Goal: Task Accomplishment & Management: Use online tool/utility

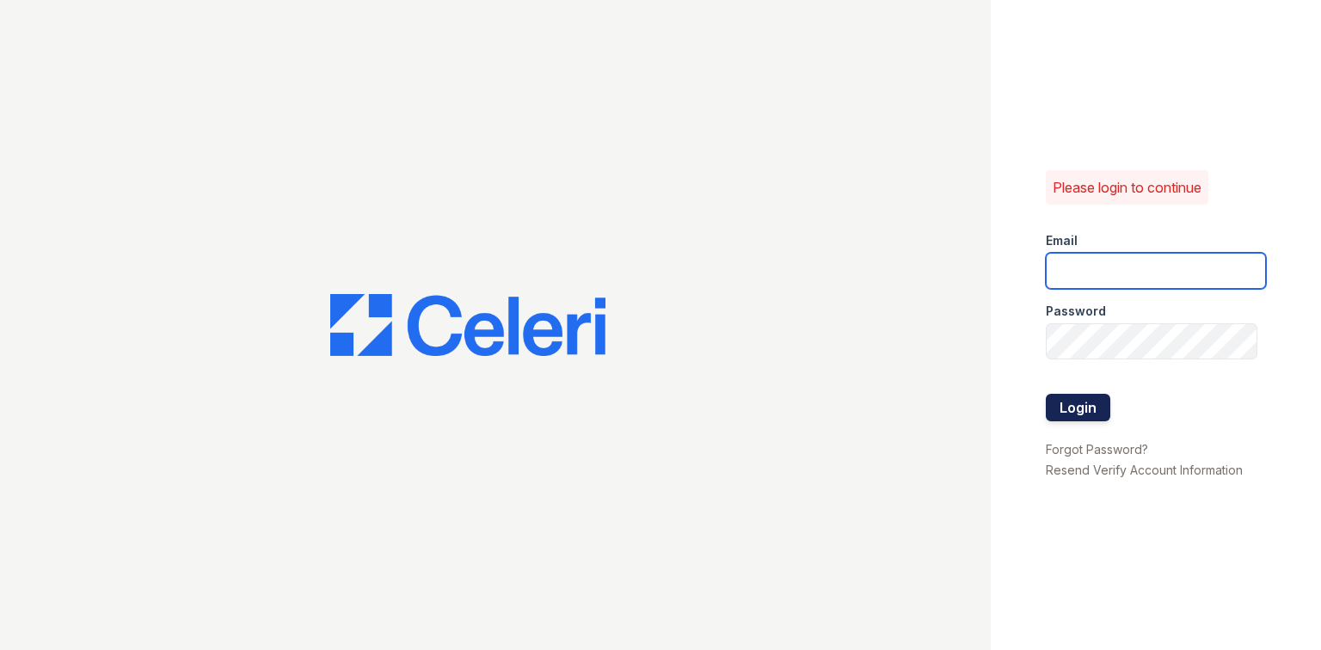
type input "[EMAIL_ADDRESS][DOMAIN_NAME]"
click at [1058, 403] on button "Login" at bounding box center [1077, 408] width 64 height 28
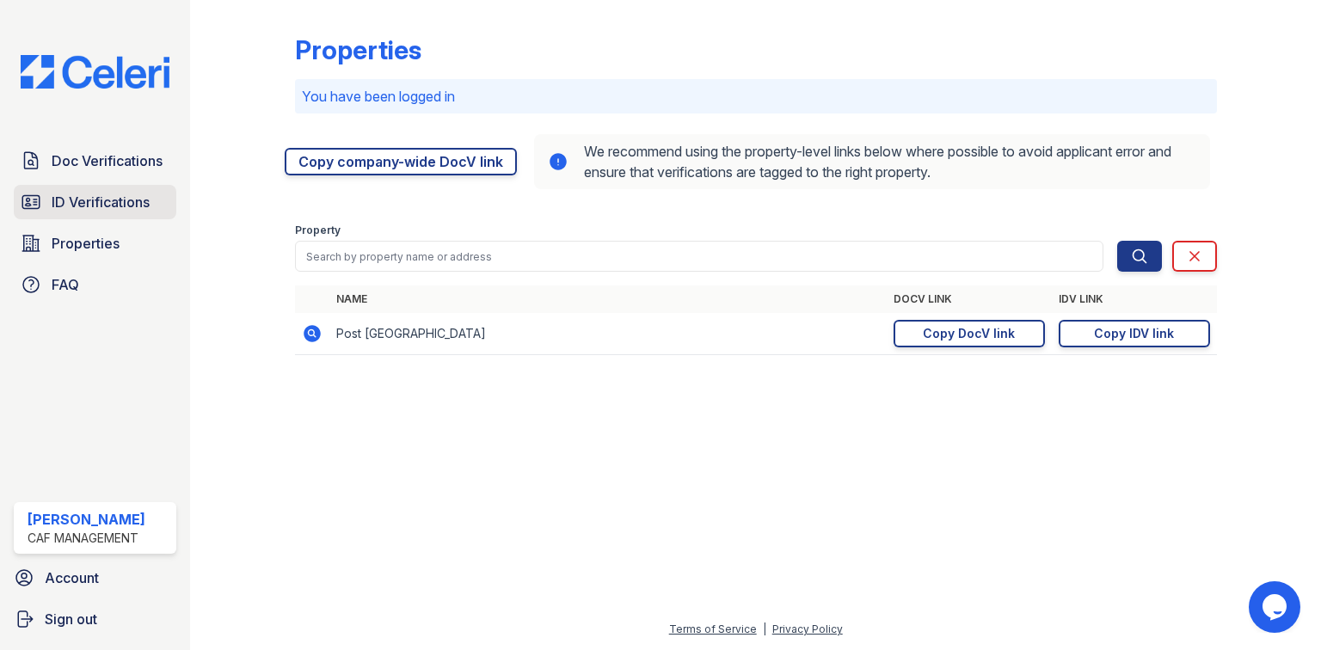
click at [93, 204] on span "ID Verifications" at bounding box center [101, 202] width 98 height 21
